Goal: Transaction & Acquisition: Purchase product/service

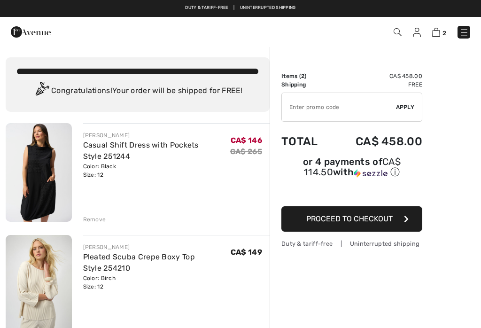
click at [320, 109] on input "TEXT" at bounding box center [339, 107] width 114 height 28
type input "EXTRA15"
click at [412, 112] on div "✔ Apply Remove" at bounding box center [351, 106] width 141 height 29
click at [407, 110] on span "Apply" at bounding box center [405, 107] width 19 height 8
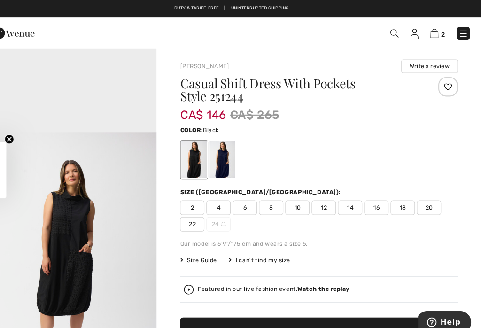
click at [11, 39] on img at bounding box center [31, 32] width 40 height 19
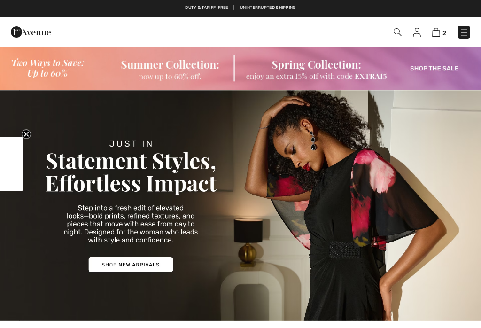
checkbox input "true"
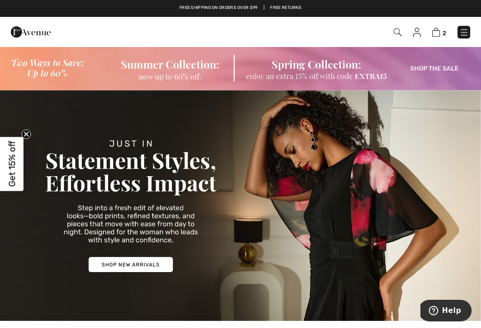
click at [438, 34] on img at bounding box center [436, 32] width 8 height 9
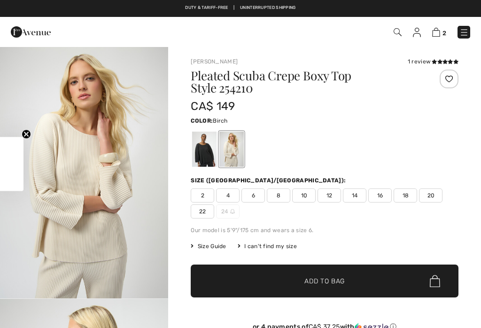
checkbox input "true"
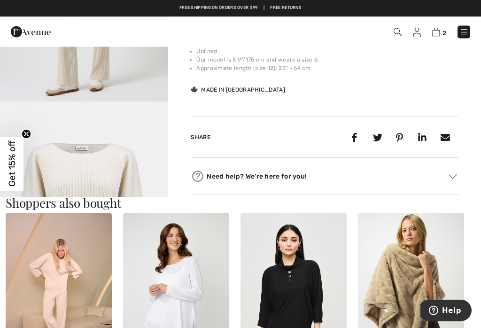
scroll to position [681, 0]
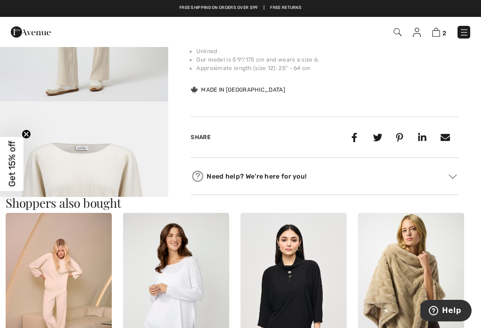
click at [21, 177] on span "Get 15% off" at bounding box center [11, 164] width 23 height 54
click at [41, 171] on img "5 / 5" at bounding box center [84, 227] width 168 height 253
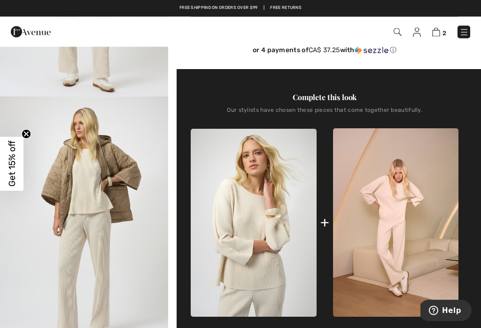
scroll to position [259, 0]
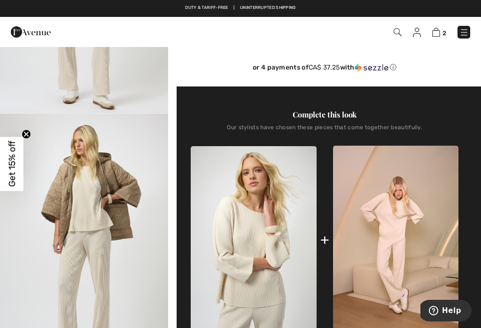
click at [333, 245] on img at bounding box center [395, 240] width 125 height 188
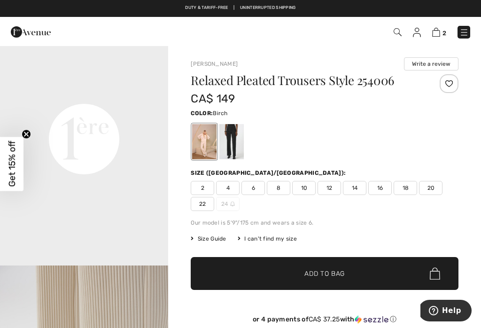
scroll to position [539, 0]
click at [55, 95] on video "Your browser does not support the video tag." at bounding box center [84, 53] width 168 height 84
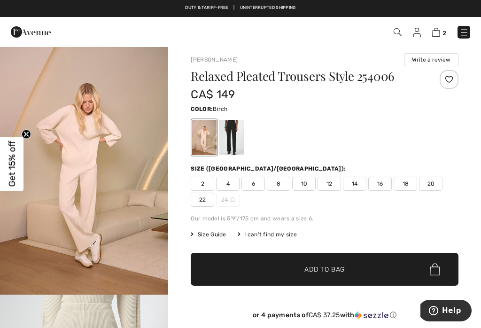
scroll to position [0, 0]
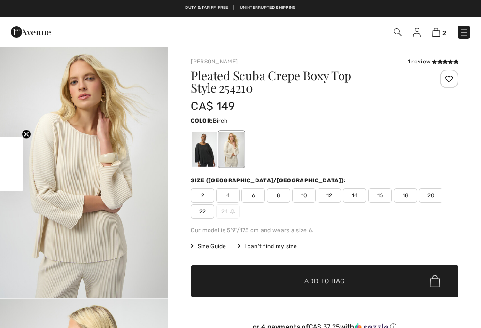
checkbox input "true"
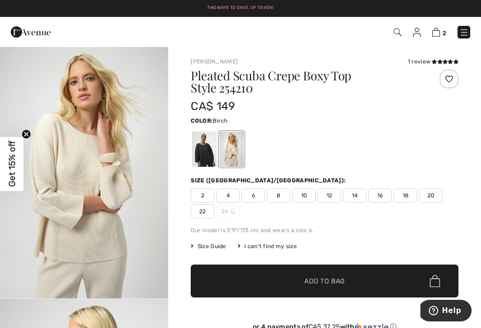
click at [454, 33] on span "2" at bounding box center [339, 32] width 262 height 13
click at [439, 36] on img at bounding box center [436, 32] width 8 height 9
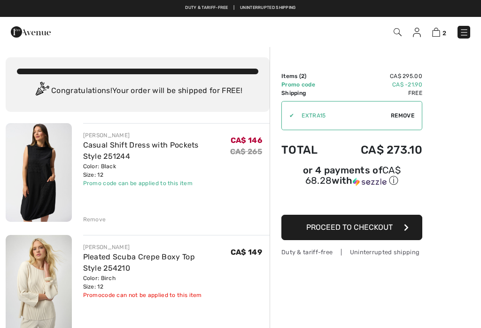
checkbox input "true"
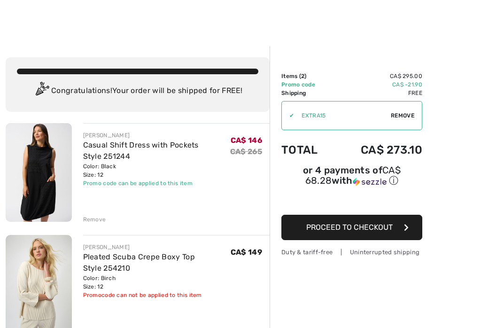
scroll to position [14, 0]
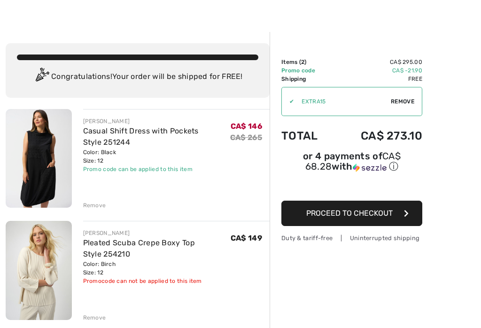
click at [397, 220] on button "Proceed to Checkout" at bounding box center [351, 212] width 141 height 25
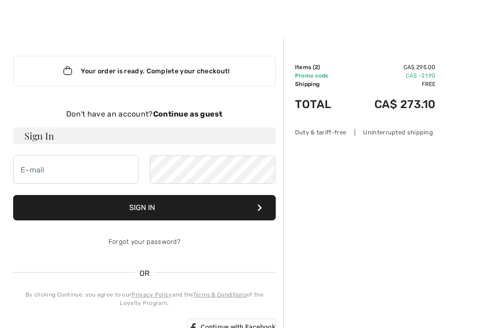
scroll to position [9, 0]
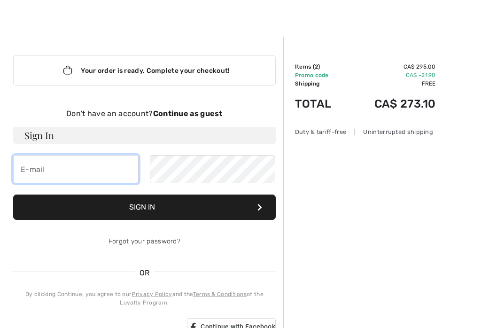
click at [29, 174] on input "email" at bounding box center [75, 169] width 125 height 28
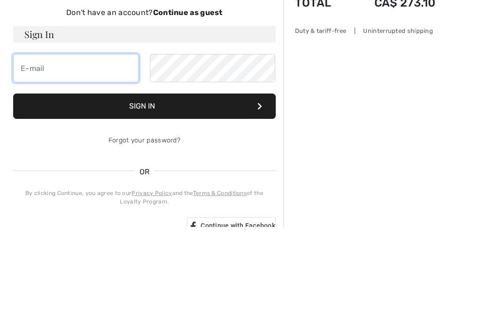
type input "c"
type input "cgalietta@live.ca"
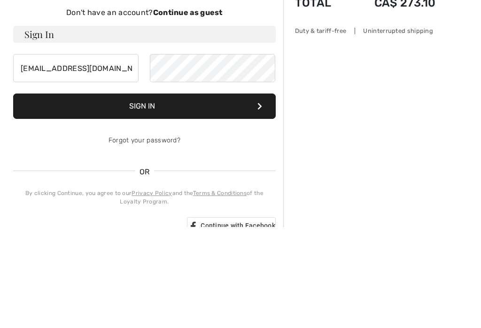
click at [203, 195] on button "Sign In" at bounding box center [144, 207] width 262 height 25
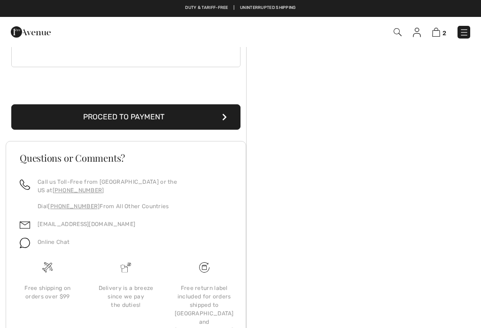
scroll to position [291, 0]
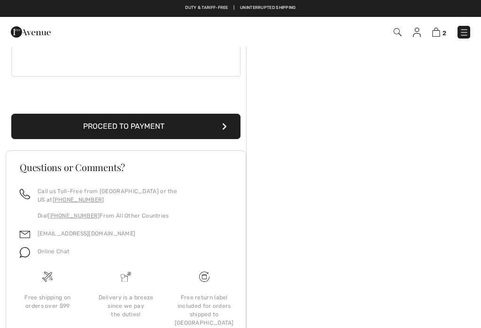
click at [40, 129] on button "Proceed to Payment" at bounding box center [125, 126] width 229 height 25
click at [47, 123] on button "Proceed to Payment" at bounding box center [125, 126] width 229 height 25
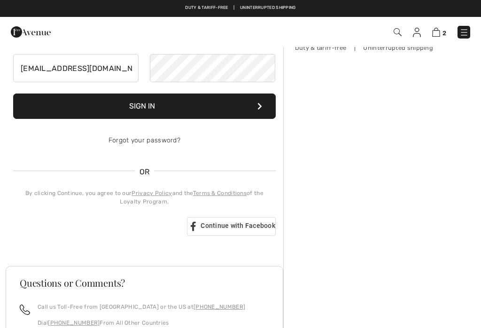
click at [112, 66] on input "cgalietta@live.ca" at bounding box center [75, 68] width 125 height 28
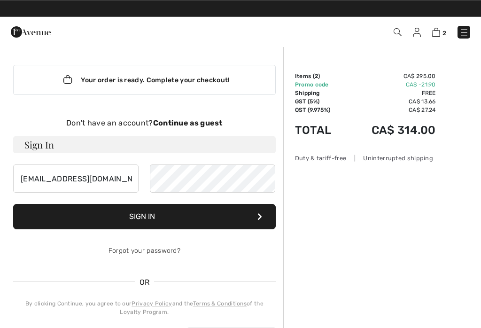
click at [468, 31] on img at bounding box center [463, 32] width 9 height 9
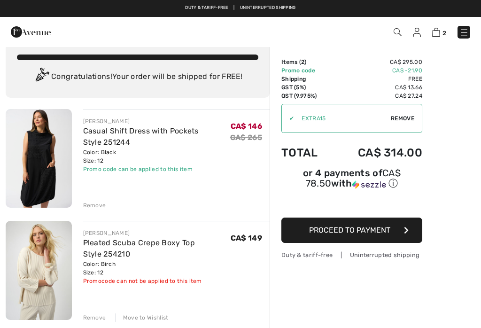
click at [418, 36] on img at bounding box center [417, 32] width 8 height 9
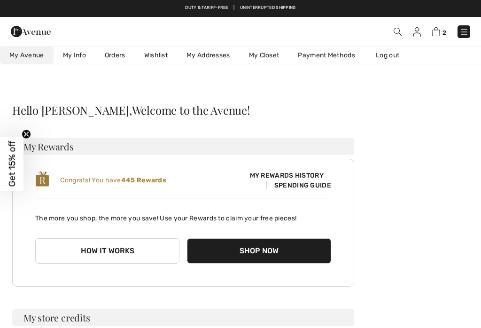
click at [394, 54] on link "Log out" at bounding box center [392, 54] width 52 height 17
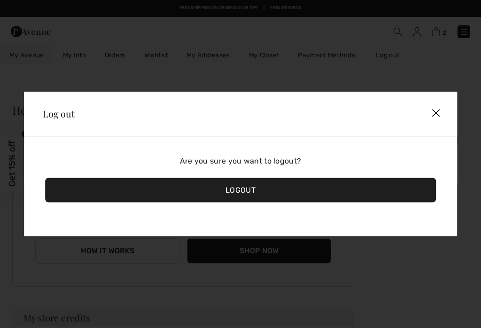
click at [264, 192] on div "Logout" at bounding box center [240, 190] width 391 height 24
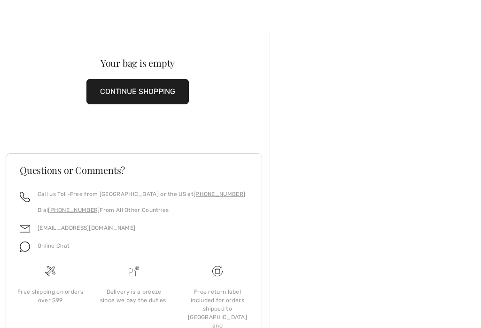
scroll to position [14, 0]
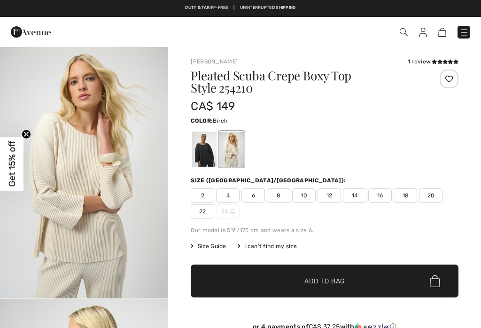
checkbox input "true"
click at [332, 198] on span "12" at bounding box center [328, 195] width 23 height 14
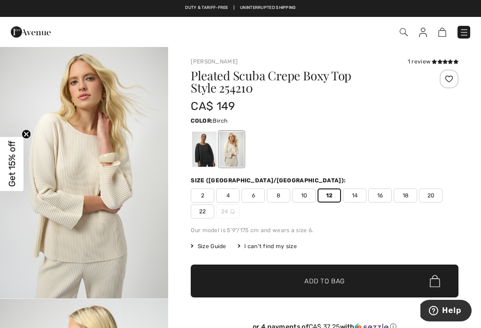
click at [354, 281] on span "✔ Added to Bag Add to Bag" at bounding box center [325, 280] width 268 height 33
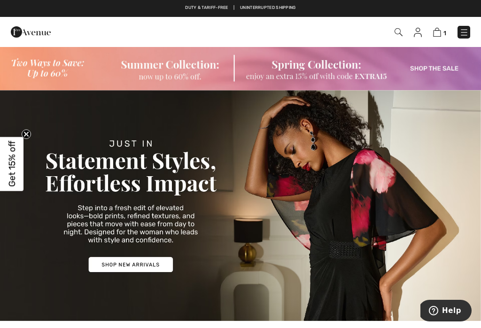
click at [462, 43] on div "1 Checkout" at bounding box center [240, 32] width 481 height 30
click at [465, 34] on img at bounding box center [463, 32] width 9 height 9
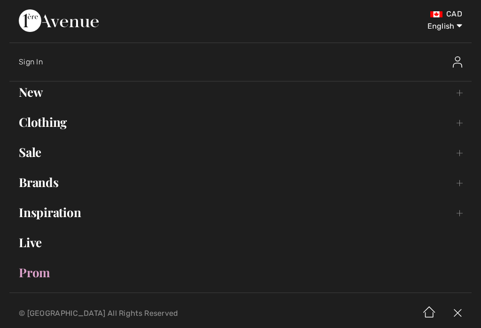
click at [29, 159] on link "Sale Toggle submenu" at bounding box center [240, 152] width 462 height 21
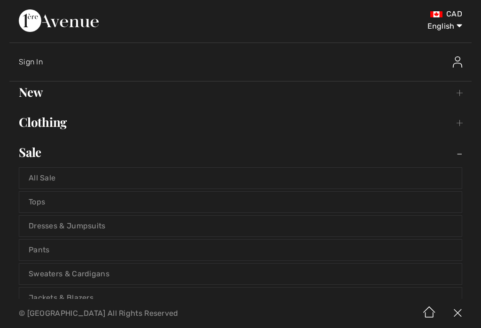
click at [40, 227] on link "Dresses & Jumpsuits" at bounding box center [240, 225] width 442 height 21
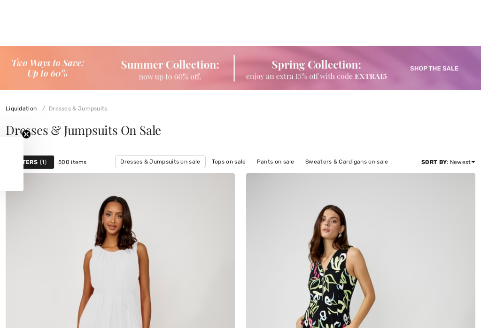
checkbox input "true"
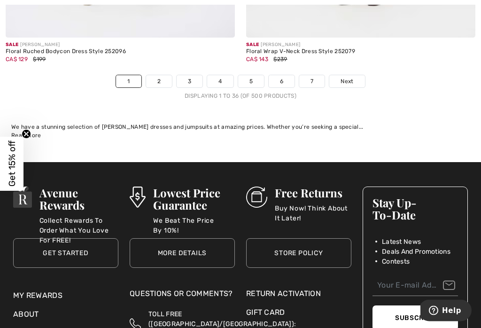
scroll to position [7315, 0]
click at [352, 77] on span "Next" at bounding box center [346, 81] width 13 height 8
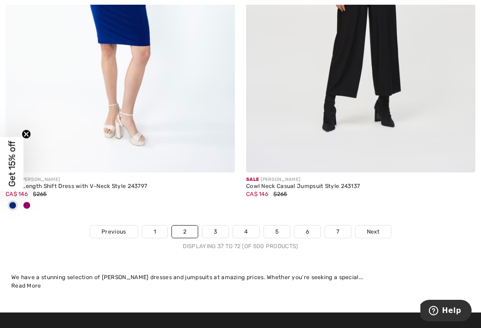
scroll to position [7046, 0]
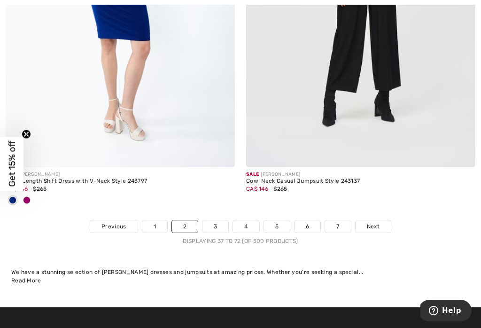
click at [372, 225] on link "Next" at bounding box center [372, 226] width 35 height 12
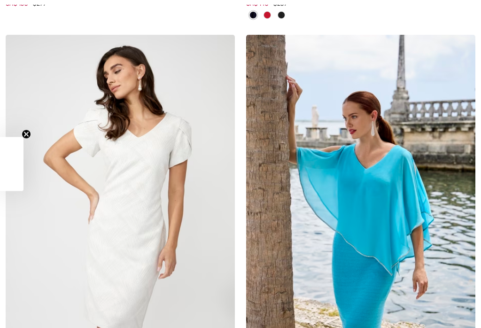
checkbox input "true"
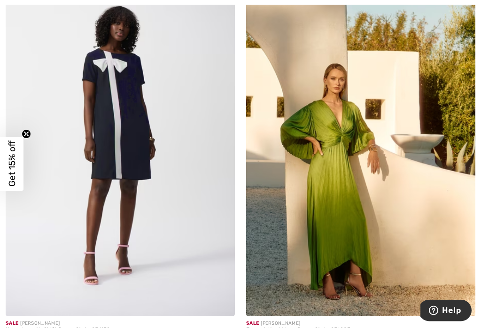
scroll to position [2269, 0]
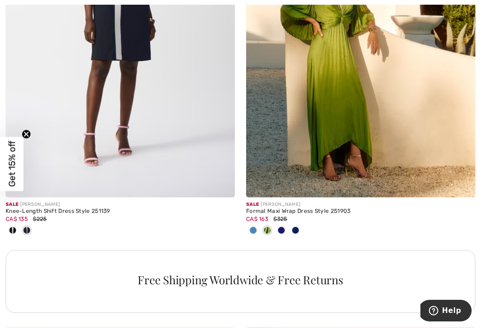
click at [424, 176] on img at bounding box center [360, 26] width 229 height 344
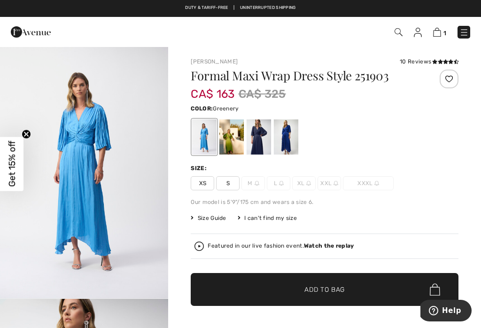
click at [232, 136] on div at bounding box center [231, 136] width 24 height 35
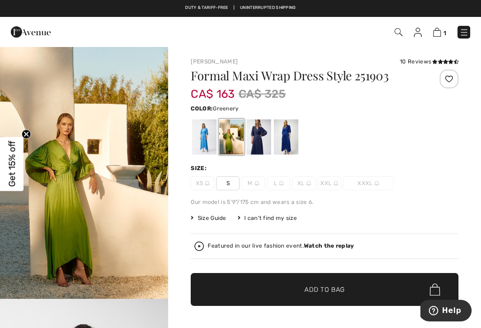
click at [237, 139] on div at bounding box center [231, 136] width 24 height 35
click at [263, 136] on div at bounding box center [258, 136] width 24 height 35
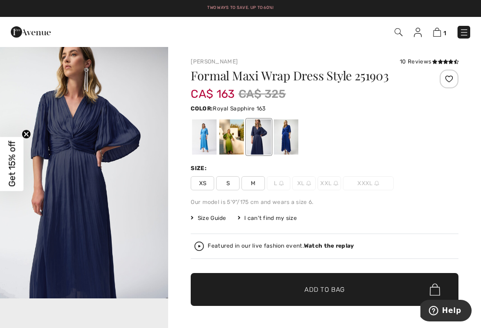
click at [293, 135] on div at bounding box center [286, 136] width 24 height 35
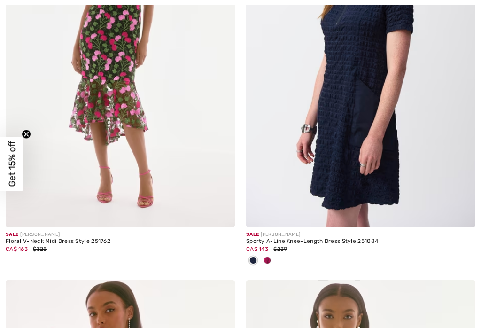
checkbox input "true"
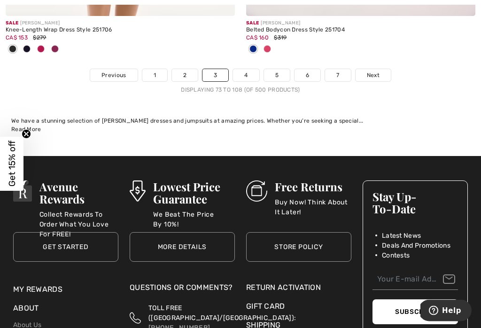
scroll to position [7383, 0]
click at [378, 71] on span "Next" at bounding box center [373, 75] width 13 height 8
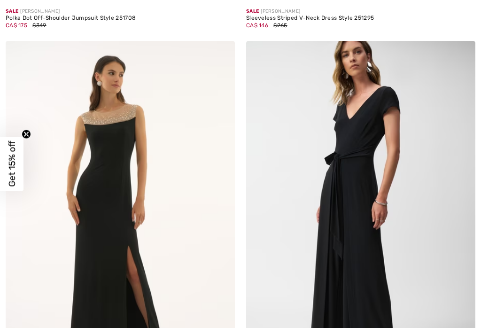
checkbox input "true"
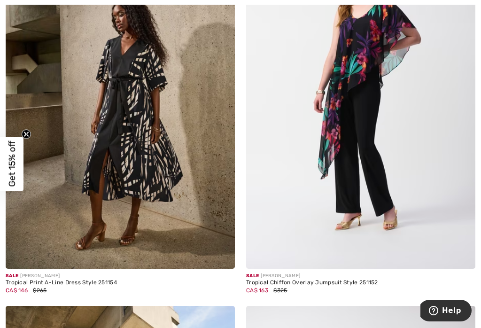
scroll to position [3782, 0]
click at [76, 217] on img at bounding box center [120, 96] width 229 height 344
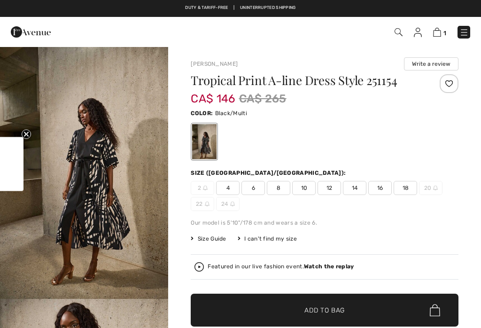
checkbox input "true"
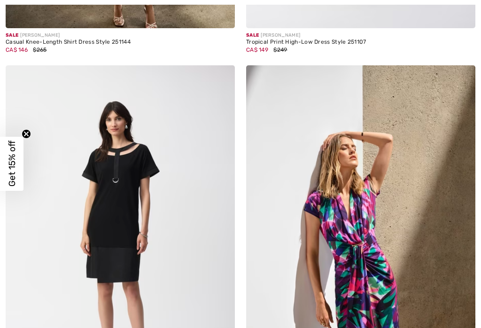
checkbox input "true"
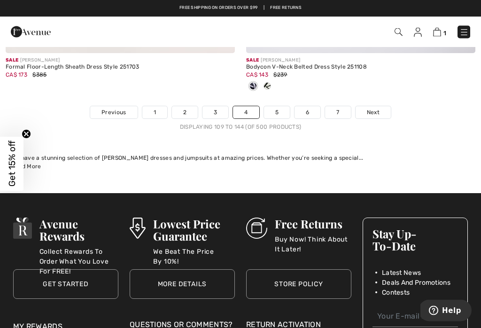
scroll to position [7149, 0]
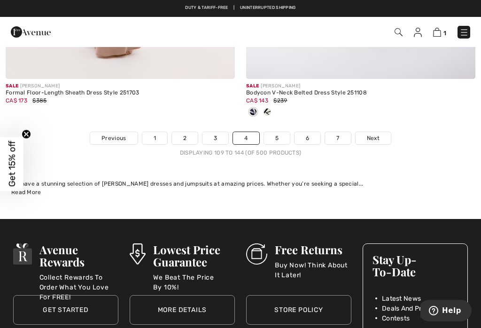
click at [282, 132] on link "5" at bounding box center [277, 138] width 26 height 12
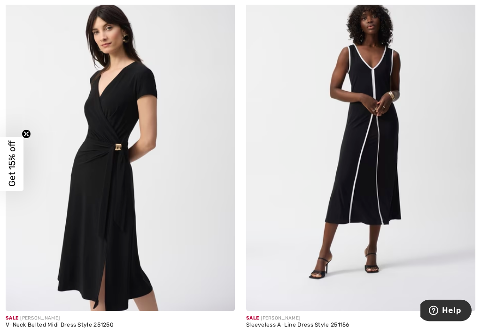
scroll to position [1775, 0]
click at [79, 250] on img at bounding box center [120, 139] width 229 height 344
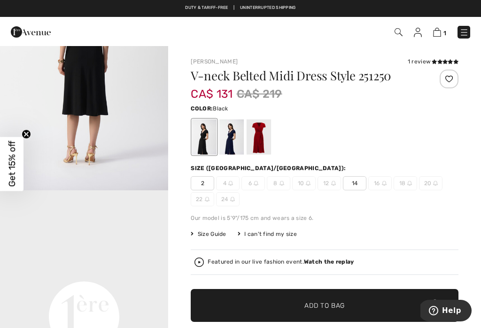
scroll to position [354, 0]
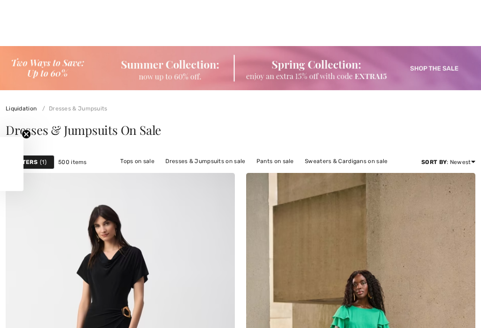
checkbox input "true"
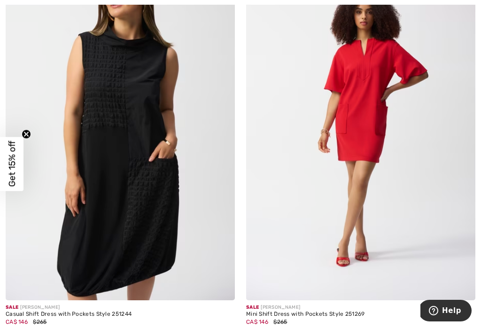
scroll to position [3442, 0]
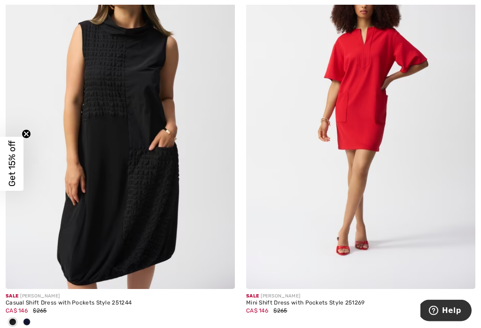
click at [33, 293] on div "Sale JOSEPH RIBKOFF" at bounding box center [120, 296] width 229 height 7
click at [20, 302] on div "Casual Shift Dress with Pockets Style 251244" at bounding box center [120, 303] width 229 height 7
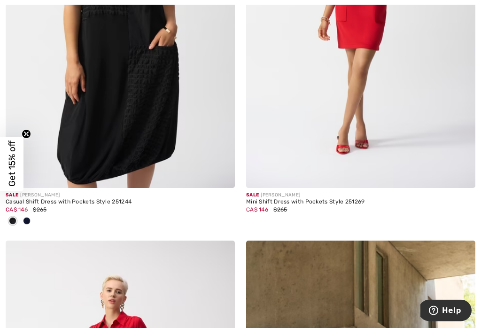
scroll to position [3544, 0]
click at [35, 206] on span "$265" at bounding box center [40, 209] width 14 height 7
click at [36, 199] on div "Casual Shift Dress with Pockets Style 251244" at bounding box center [120, 202] width 229 height 7
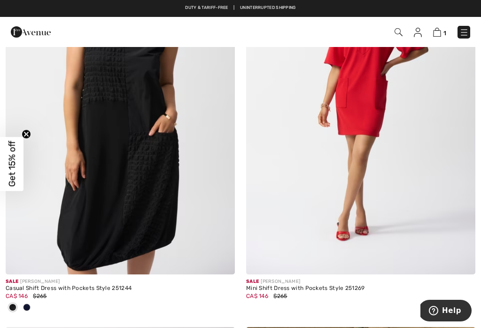
scroll to position [3457, 0]
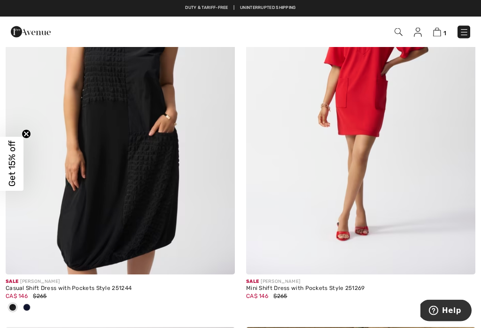
click at [149, 166] on img at bounding box center [120, 103] width 229 height 344
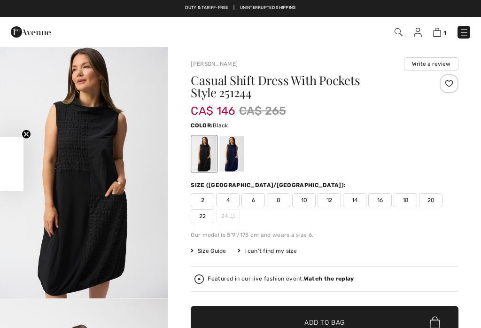
checkbox input "true"
click at [236, 156] on div at bounding box center [231, 153] width 24 height 35
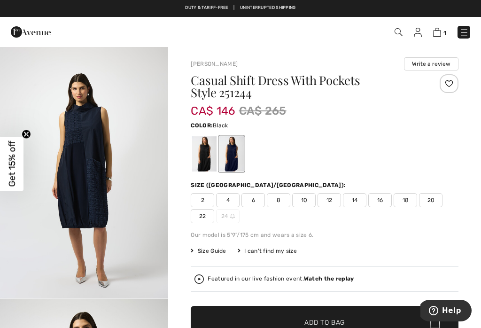
click at [203, 158] on div at bounding box center [204, 153] width 24 height 35
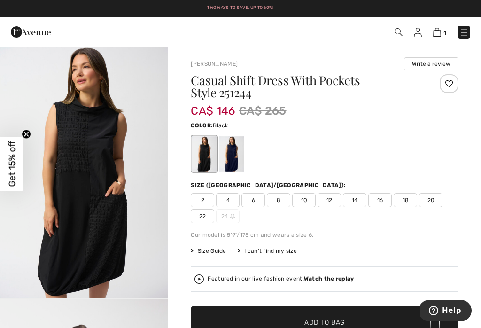
click at [343, 203] on span "14" at bounding box center [354, 200] width 23 height 14
click at [331, 202] on span "12" at bounding box center [328, 200] width 23 height 14
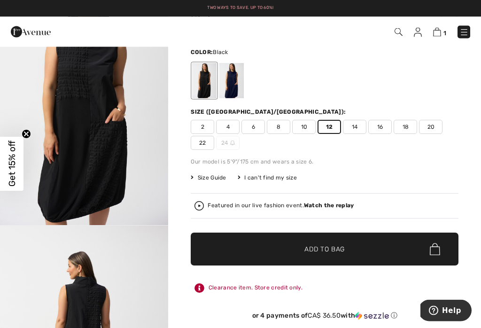
scroll to position [73, 0]
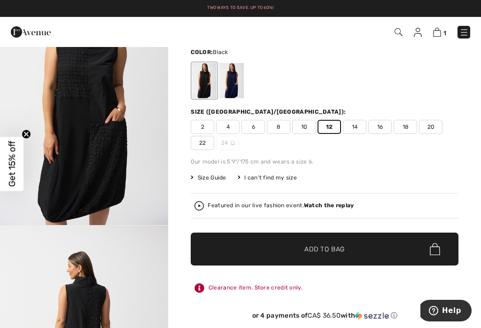
click at [349, 248] on span "✔ Added to Bag Add to Bag" at bounding box center [325, 248] width 268 height 33
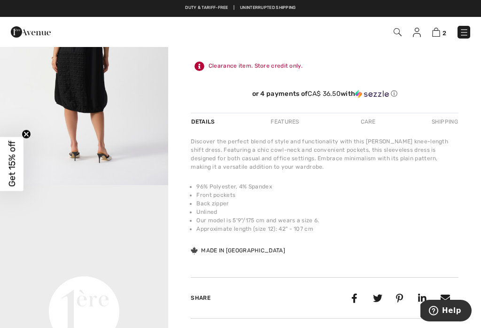
scroll to position [0, 0]
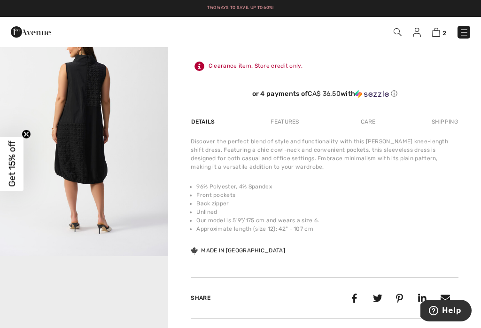
click at [442, 30] on span "2" at bounding box center [444, 33] width 4 height 7
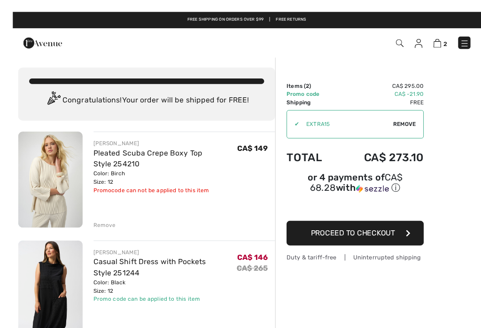
scroll to position [10, 0]
